Goal: Navigation & Orientation: Find specific page/section

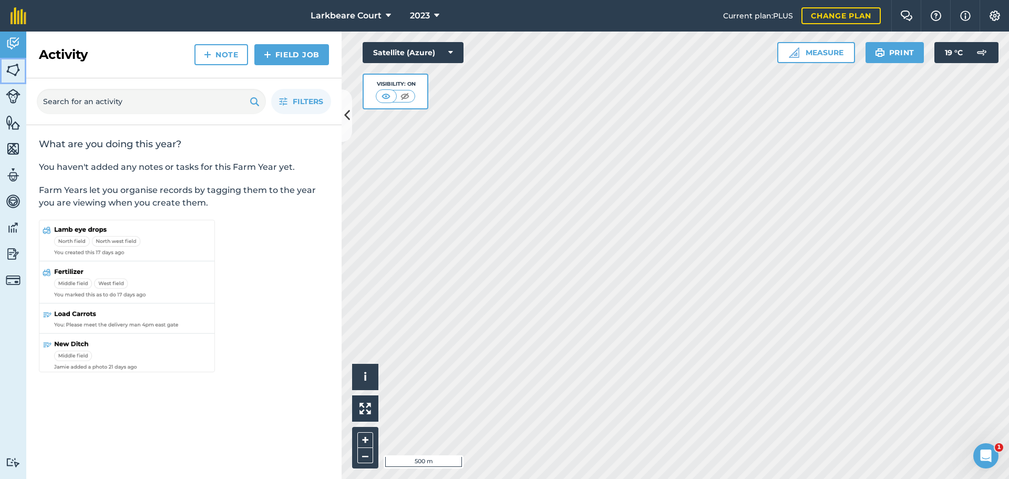
click at [8, 75] on img at bounding box center [13, 70] width 15 height 16
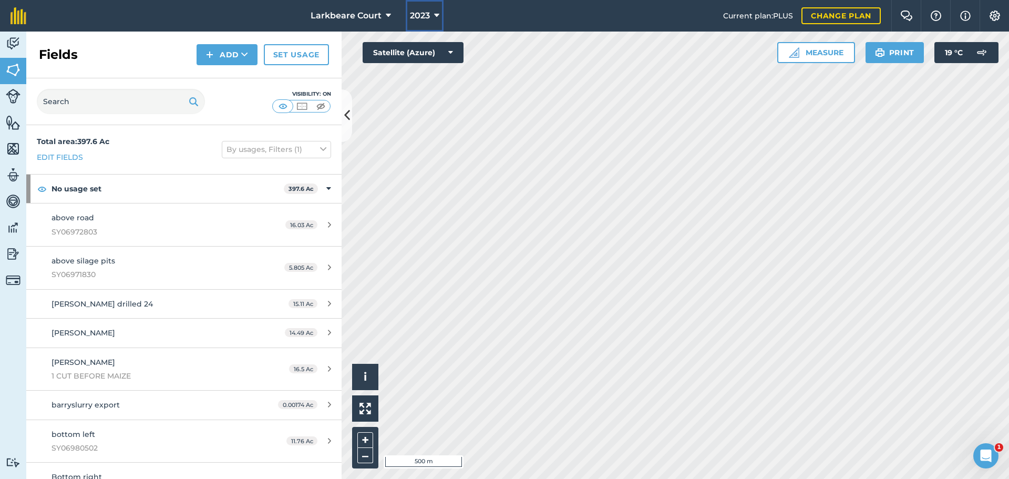
click at [435, 13] on icon at bounding box center [436, 15] width 5 height 13
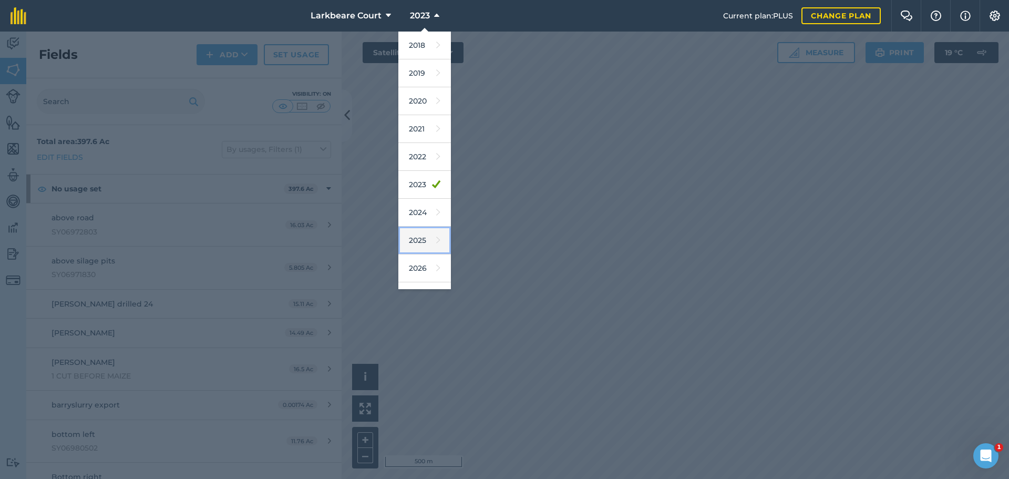
click at [414, 236] on link "2025" at bounding box center [424, 241] width 53 height 28
